Goal: Task Accomplishment & Management: Complete application form

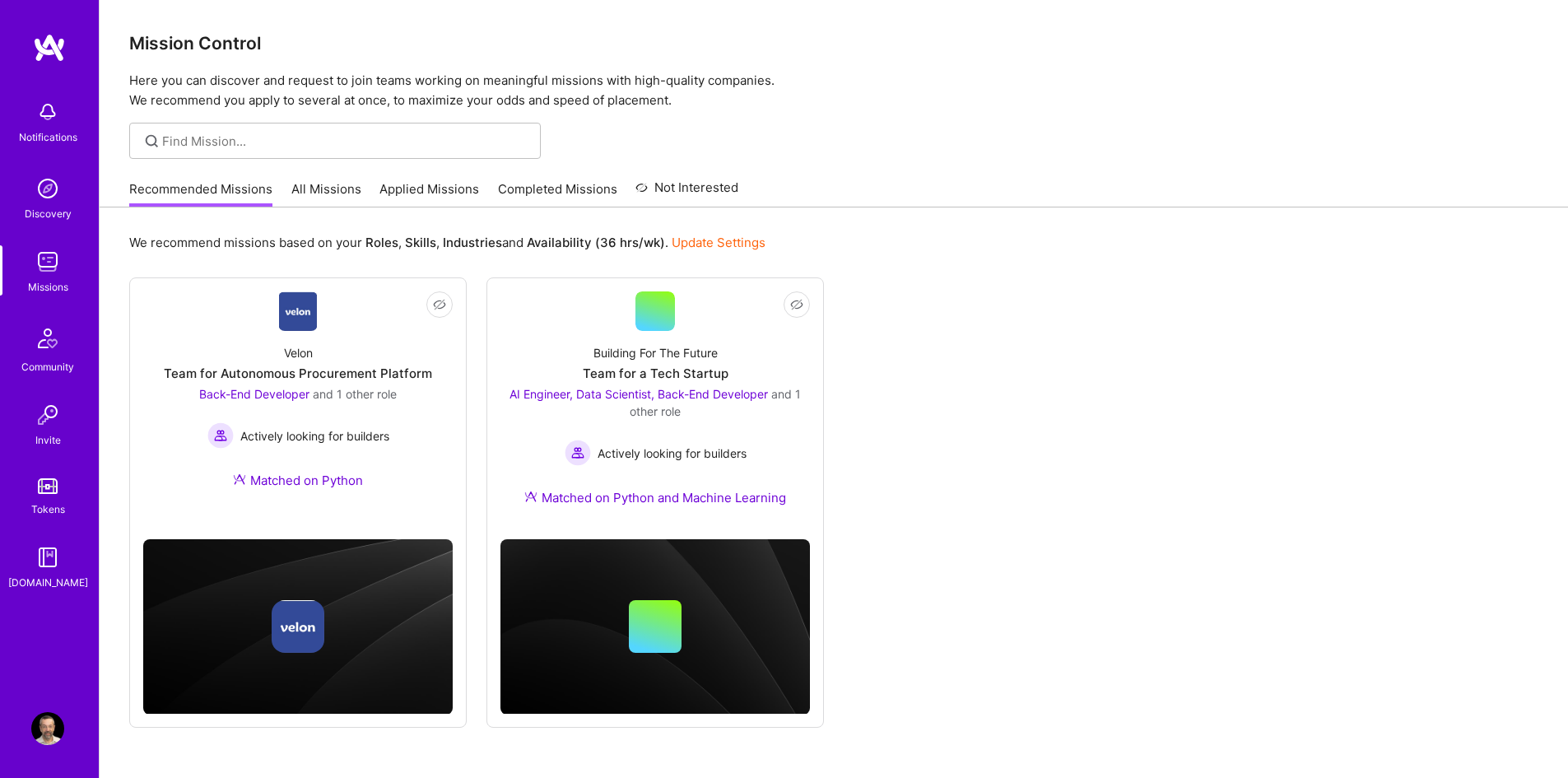
click at [43, 266] on img at bounding box center [48, 262] width 33 height 33
click at [445, 187] on link "Applied Missions" at bounding box center [429, 194] width 99 height 28
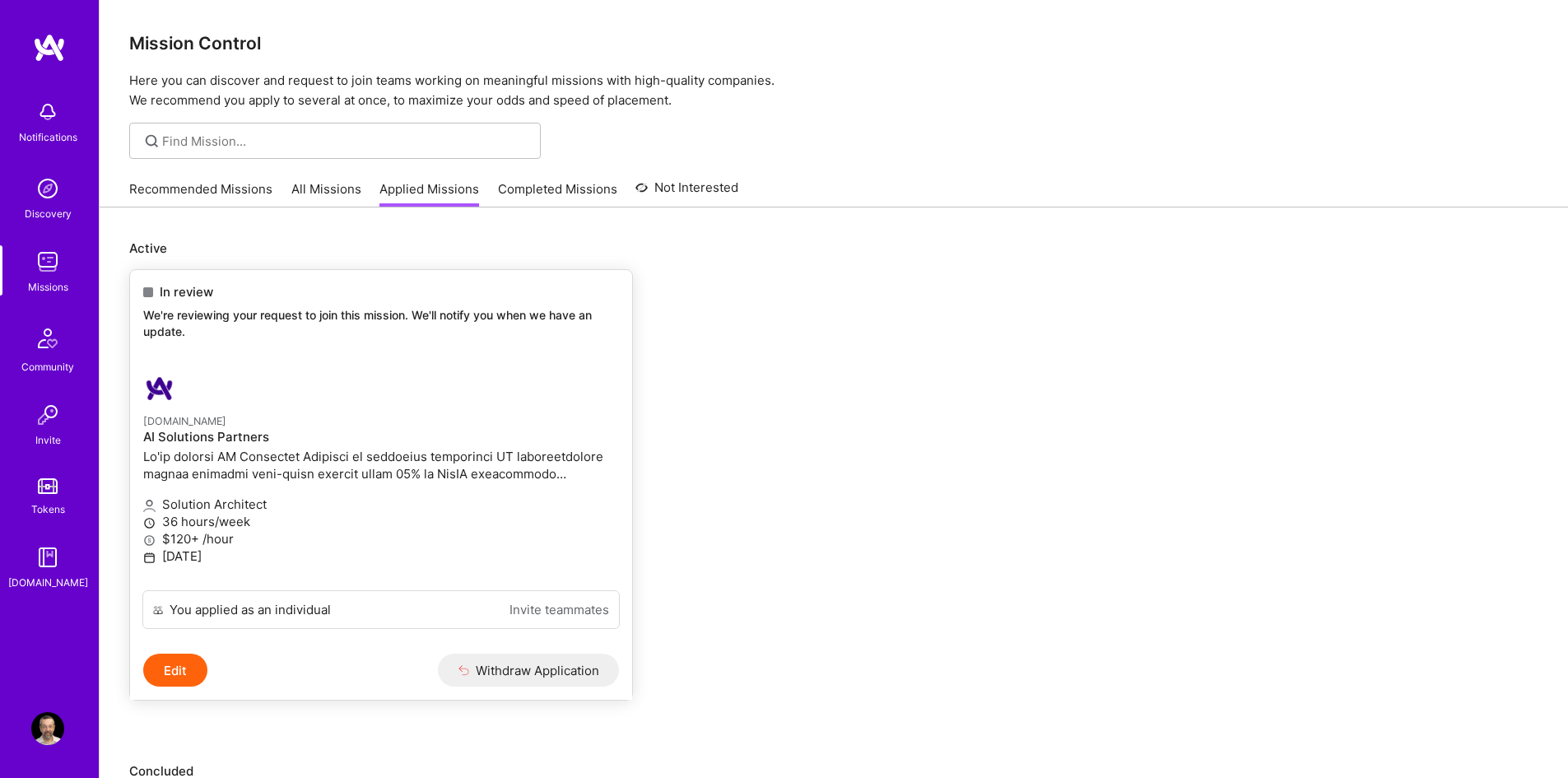
click at [177, 663] on button "Edit" at bounding box center [176, 670] width 64 height 33
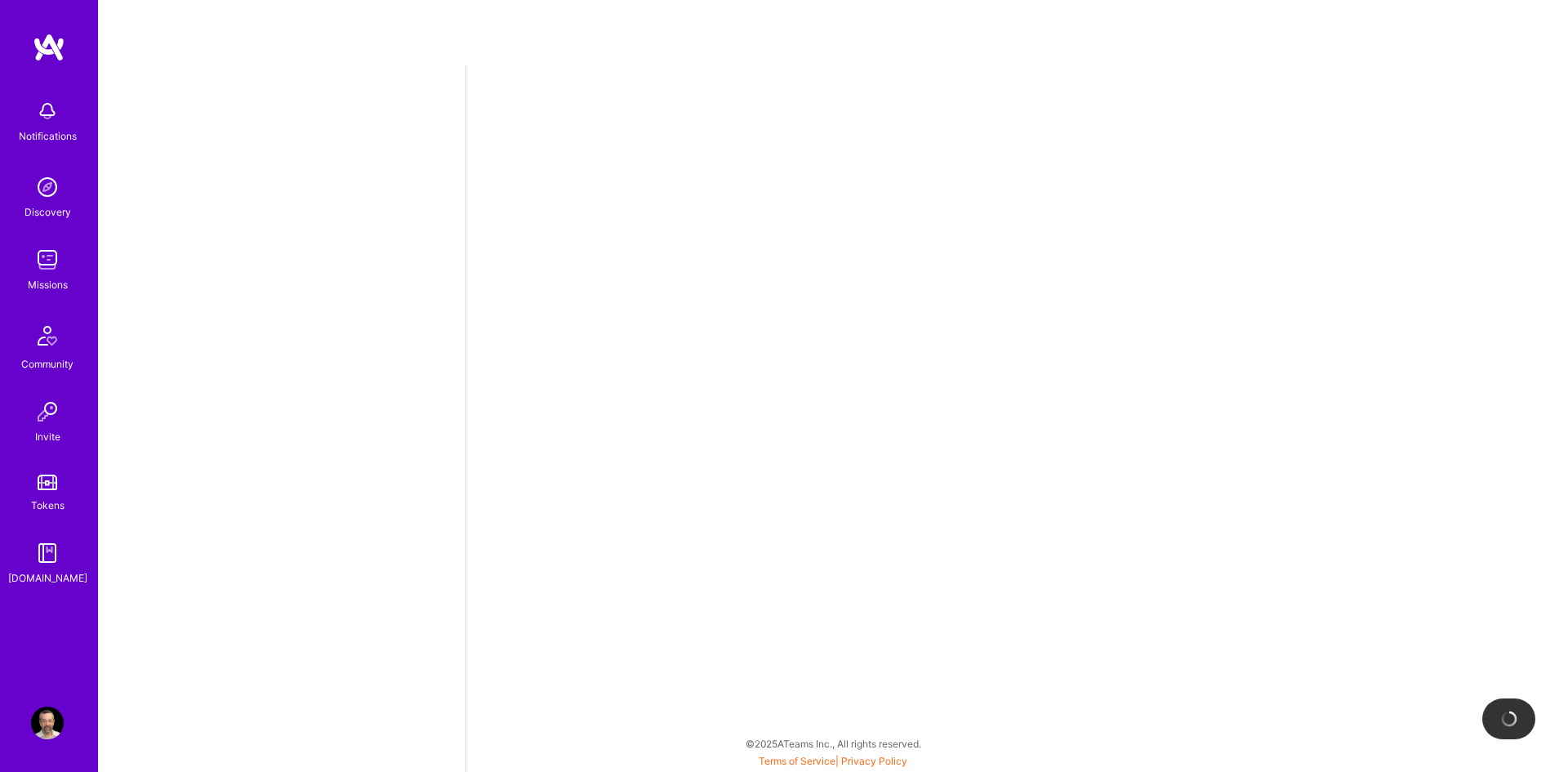
select select "IL"
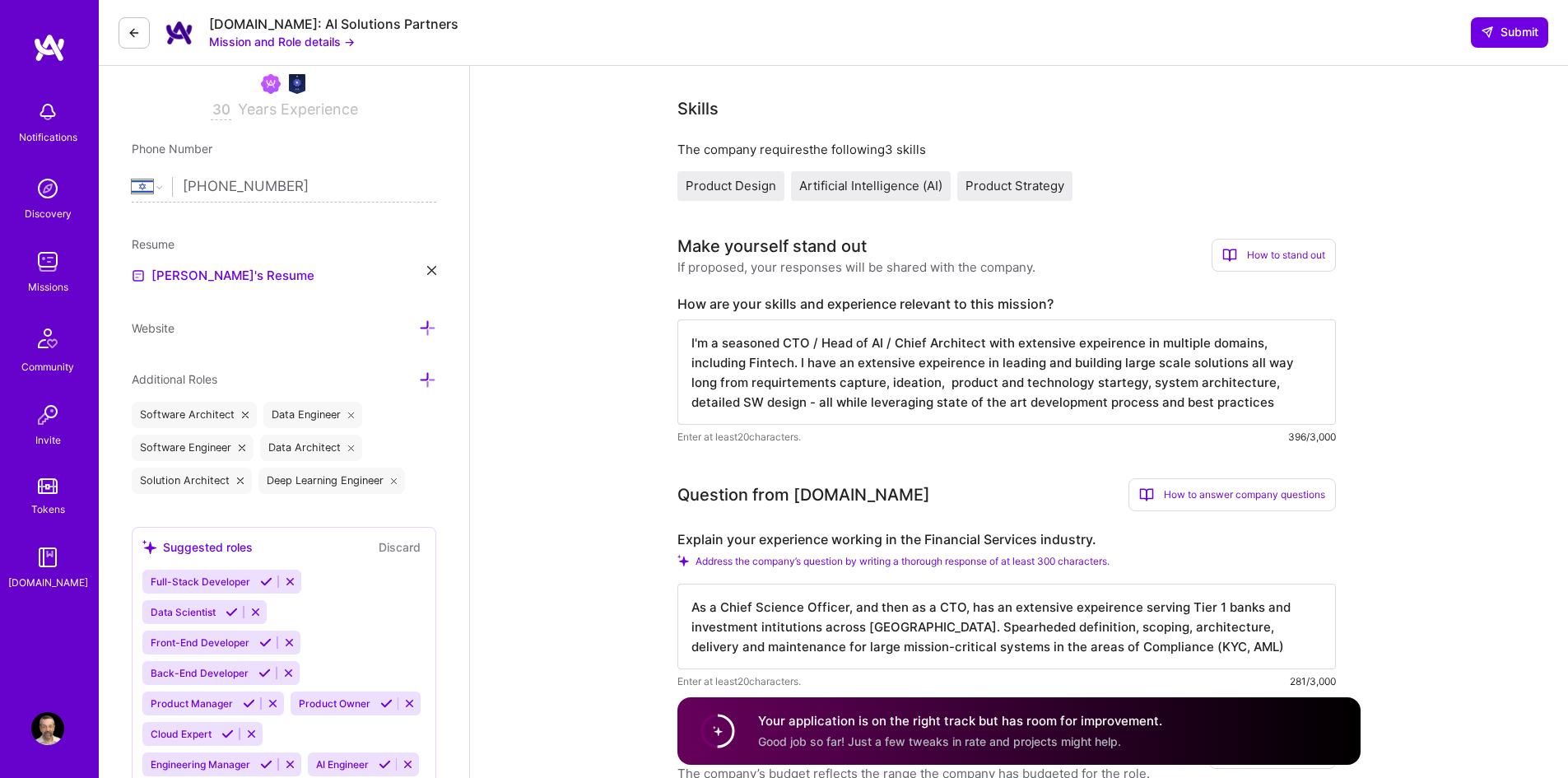
scroll to position [247, 0]
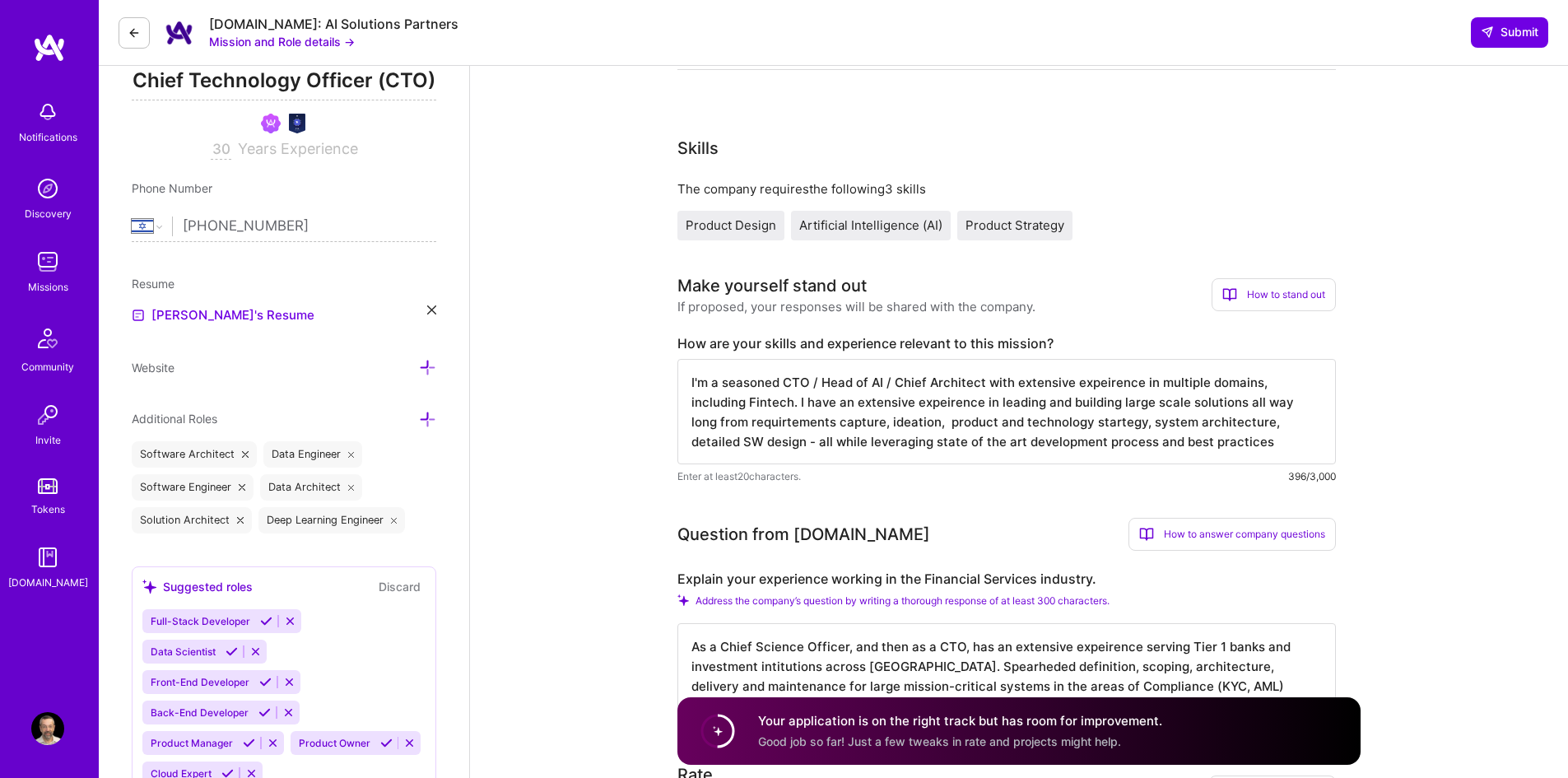
drag, startPoint x: 1275, startPoint y: 445, endPoint x: 540, endPoint y: 349, distance: 741.2
paste textarea "rience in multiple domains, including Fintech. I have an extensive experience i…"
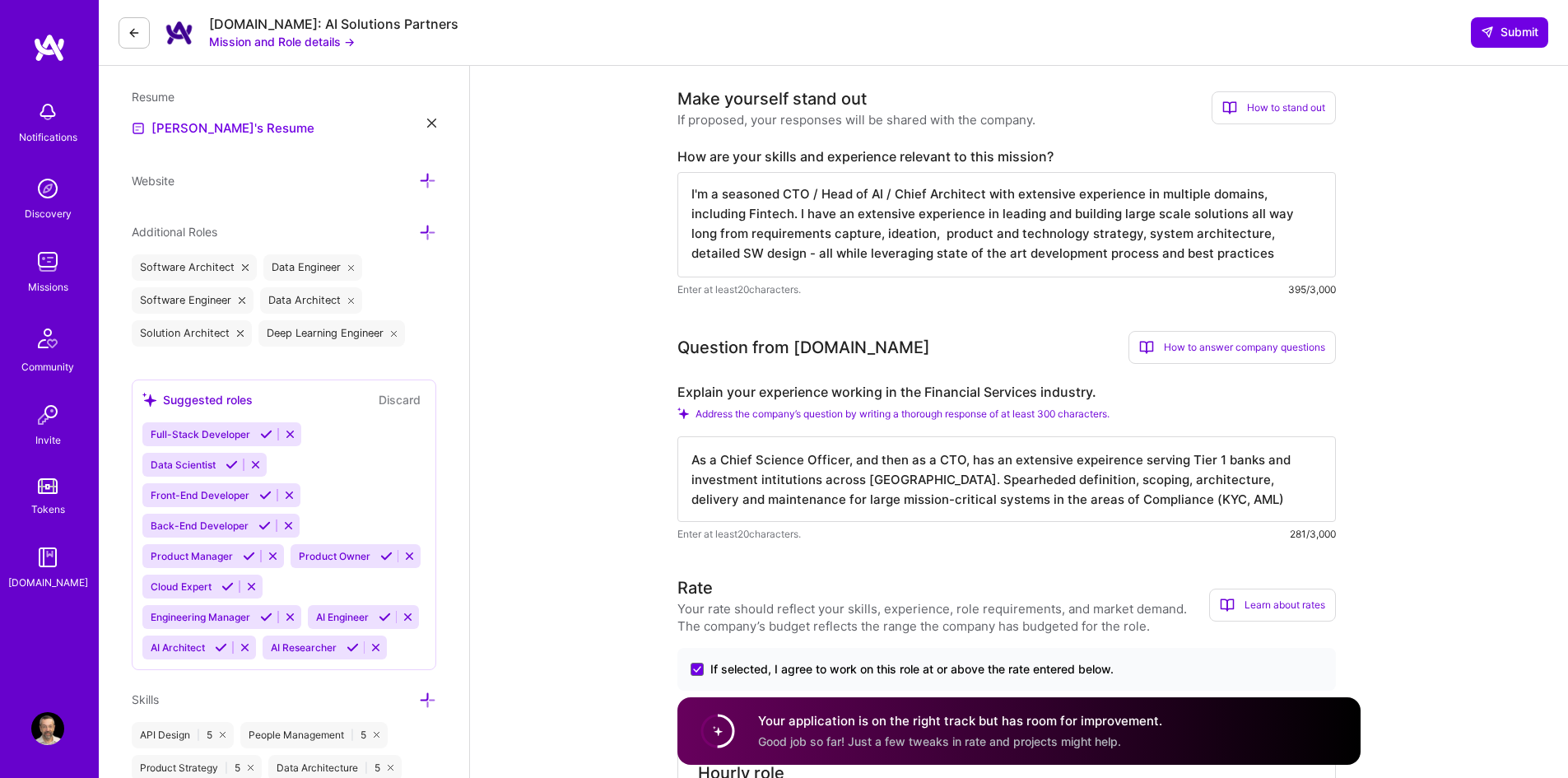
scroll to position [494, 0]
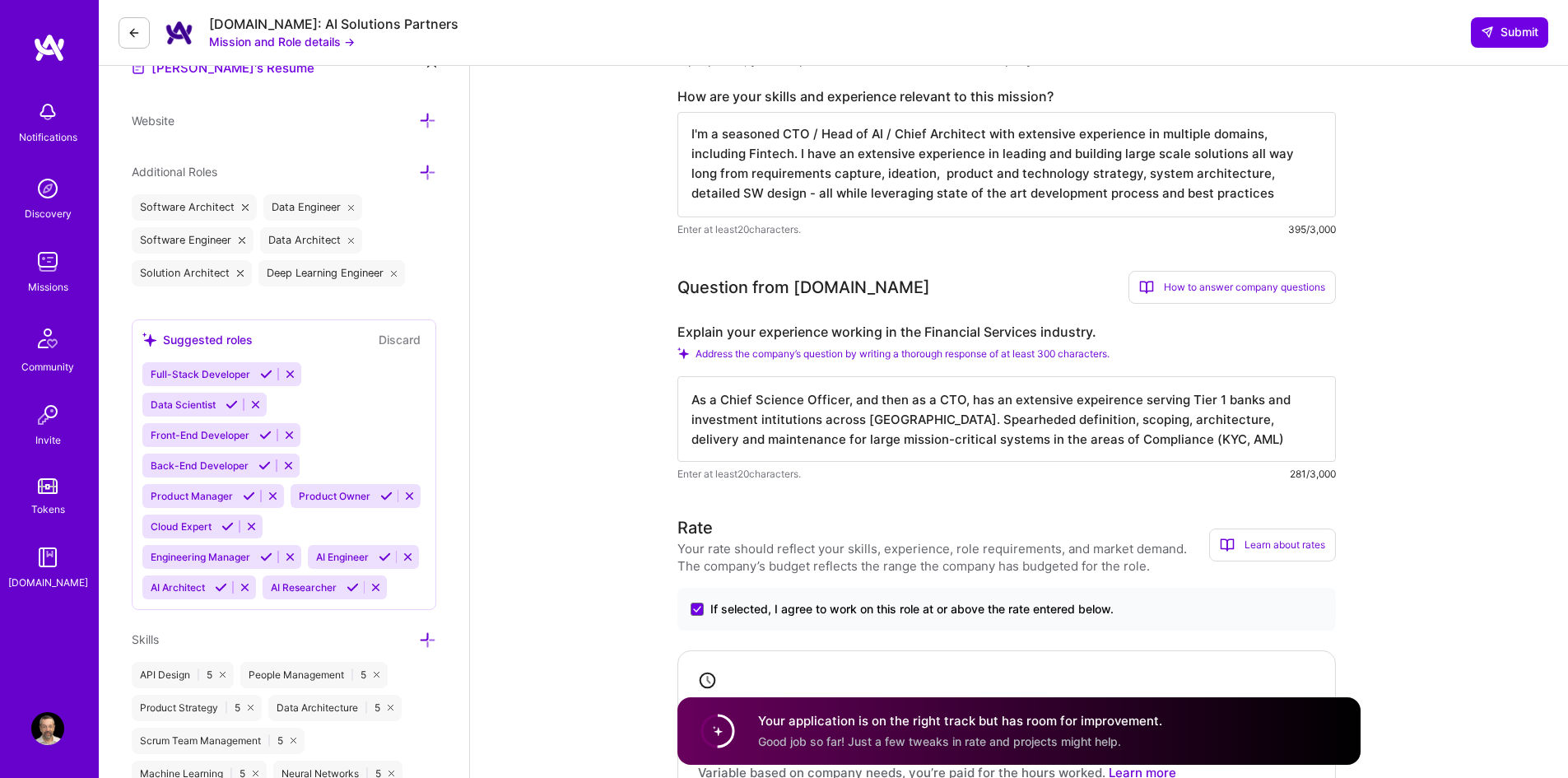
type textarea "I'm a seasoned CTO / Head of AI / Chief Architect with extensive experience in …"
drag, startPoint x: 1221, startPoint y: 442, endPoint x: 601, endPoint y: 382, distance: 622.9
paste textarea "extensive experience serving Tier 1 banks and investment institutions across [G…"
type textarea "As a Chief Science Officer, and then as a CTO, has extensive experience serving…"
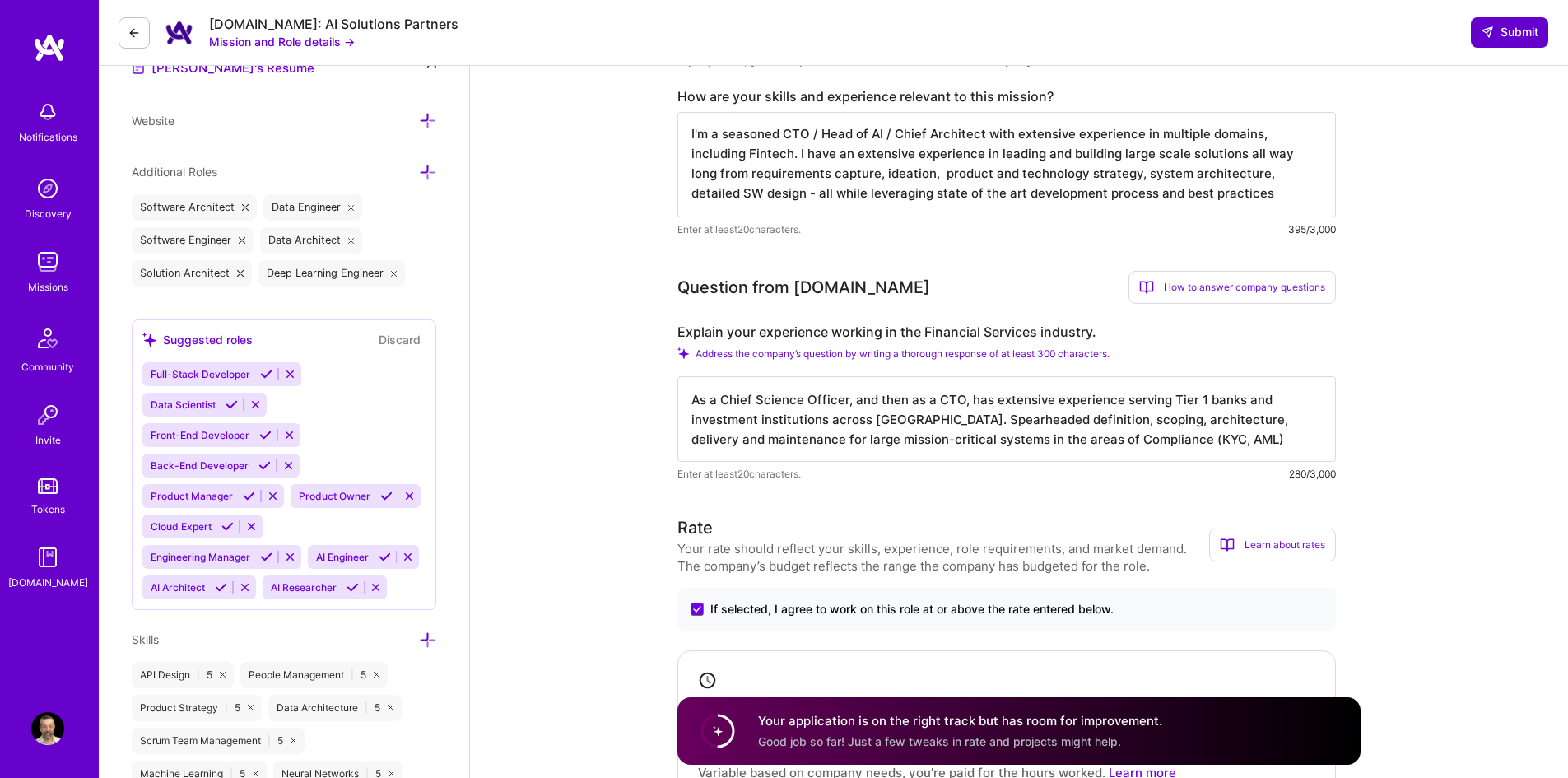
click at [1516, 37] on span "Submit" at bounding box center [1509, 32] width 58 height 17
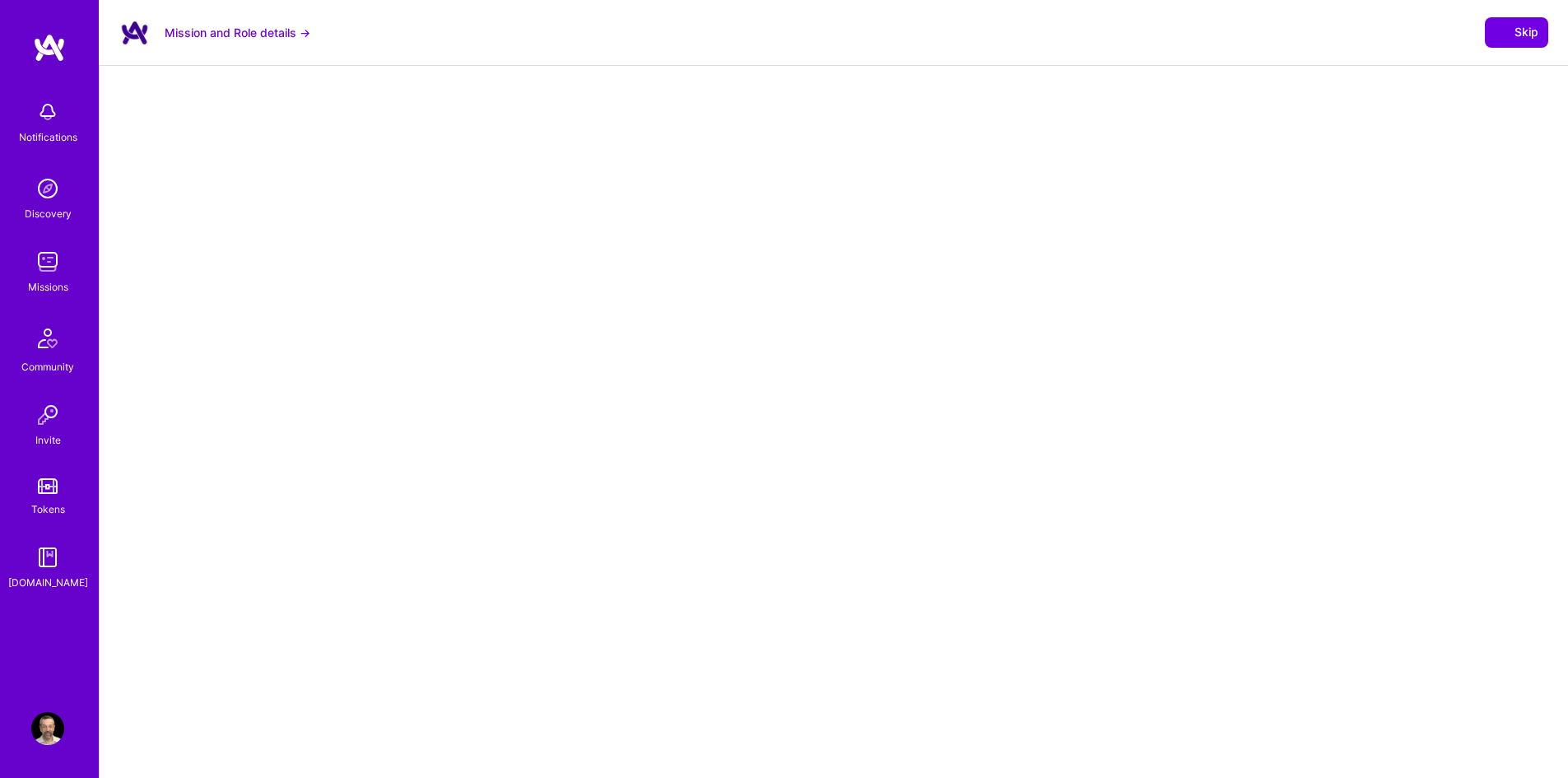
select select "IL"
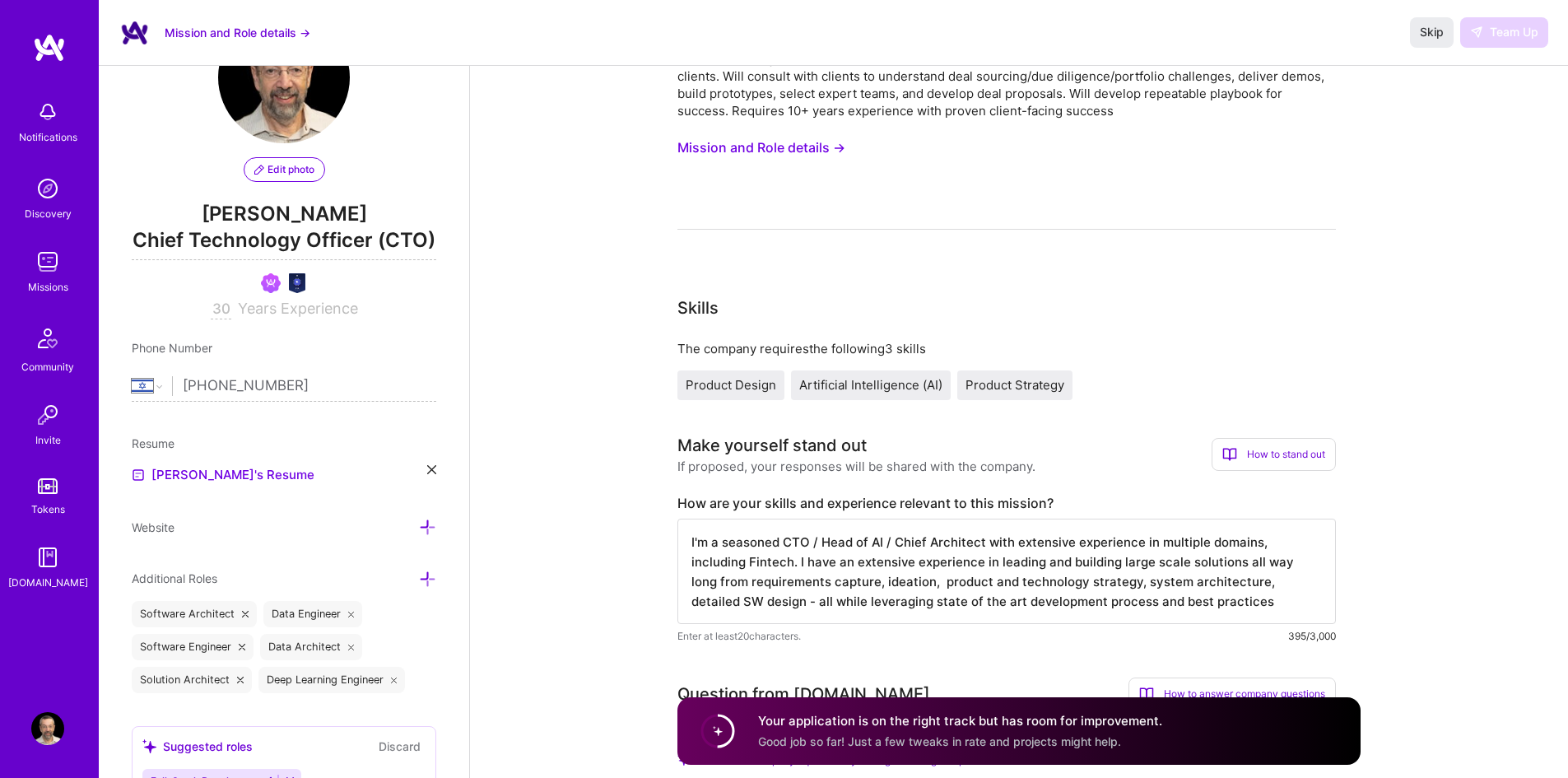
scroll to position [83, 0]
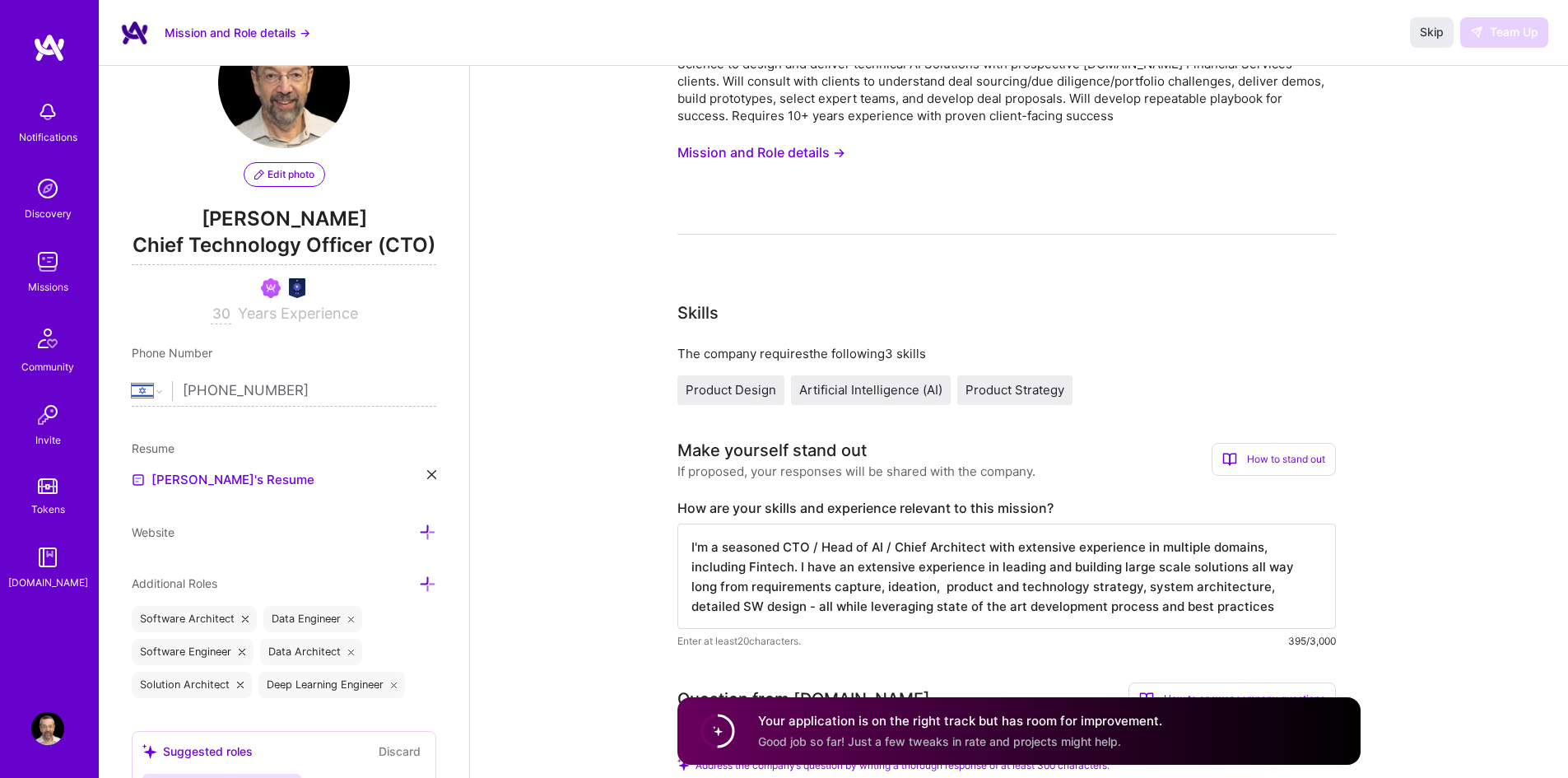
click at [45, 414] on img at bounding box center [48, 415] width 33 height 33
